Goal: Find specific page/section: Find specific page/section

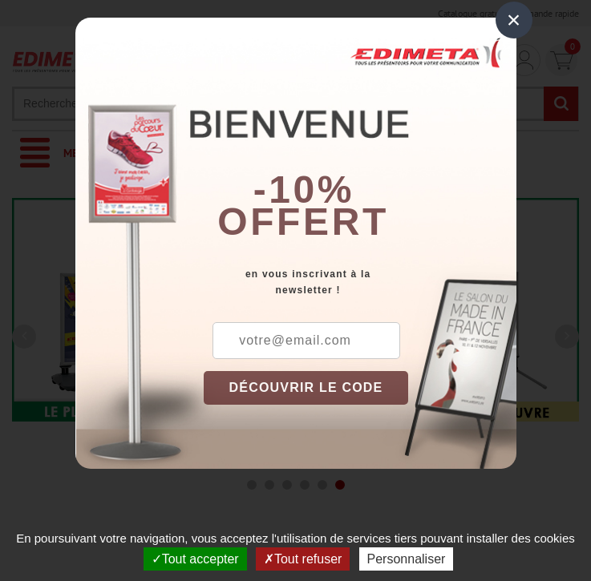
click at [193, 559] on button "Tout accepter" at bounding box center [194, 559] width 103 height 23
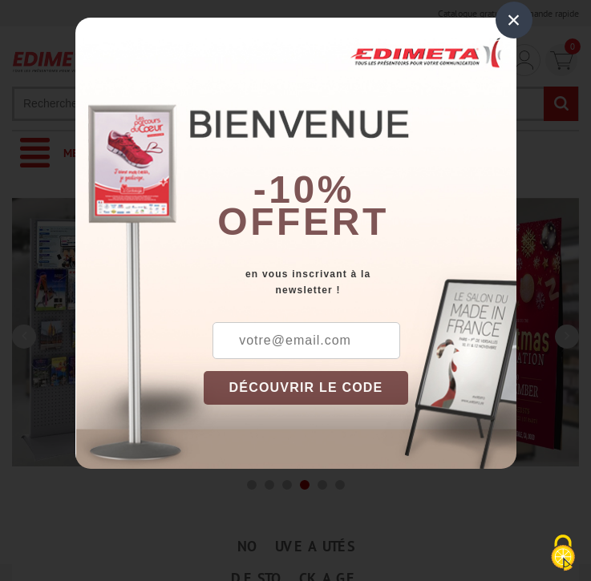
click at [513, 20] on div "×" at bounding box center [513, 20] width 37 height 37
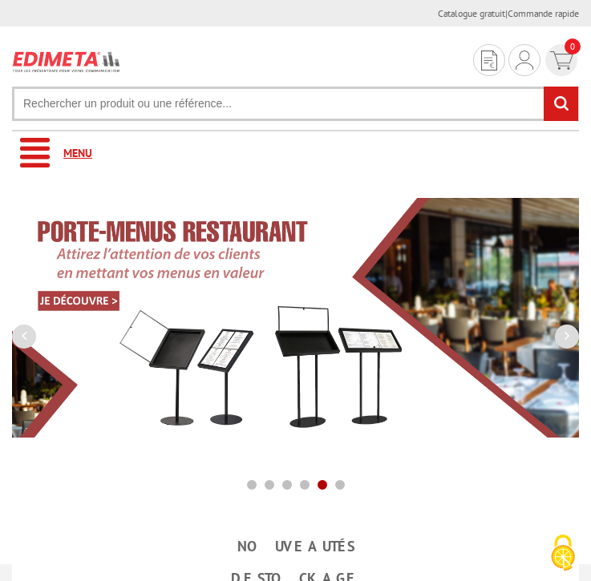
click at [295, 153] on link "Menu" at bounding box center [295, 153] width 567 height 44
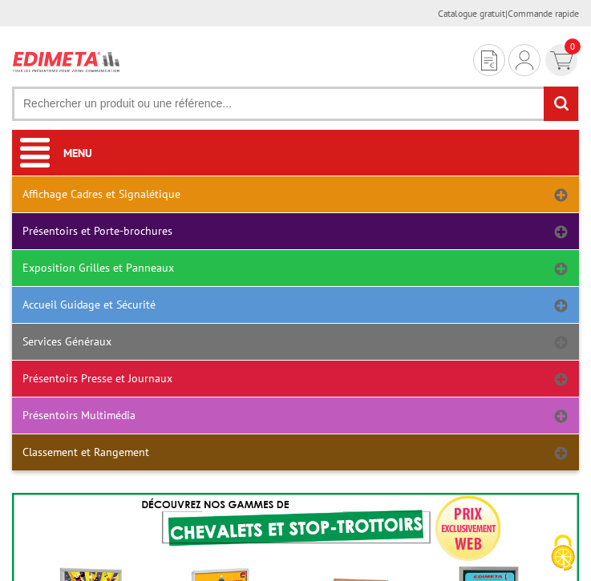
click at [295, 194] on link "Affichage Cadres et Signalétique" at bounding box center [295, 194] width 567 height 36
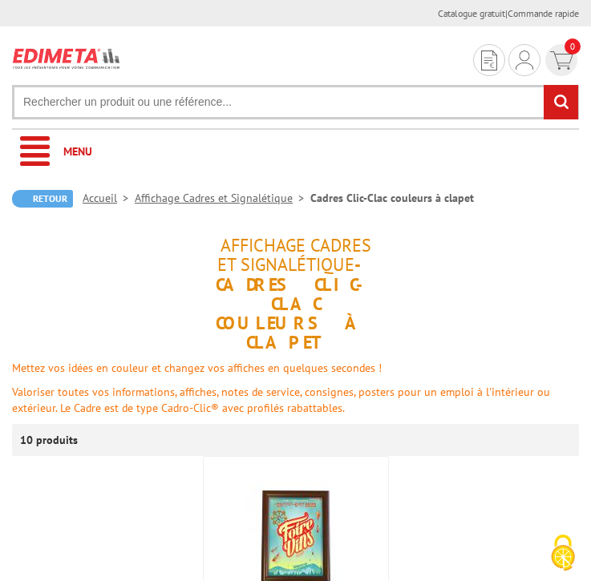
scroll to position [265, 0]
